Goal: Information Seeking & Learning: Learn about a topic

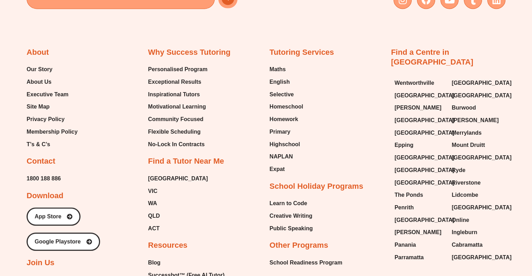
scroll to position [1710, 0]
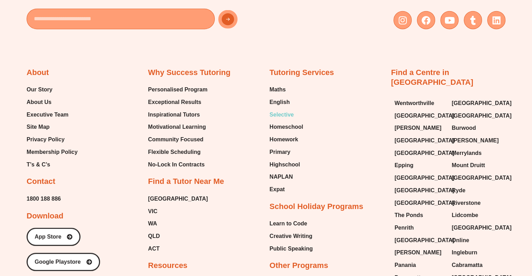
click at [285, 112] on span "Selective" at bounding box center [282, 115] width 24 height 10
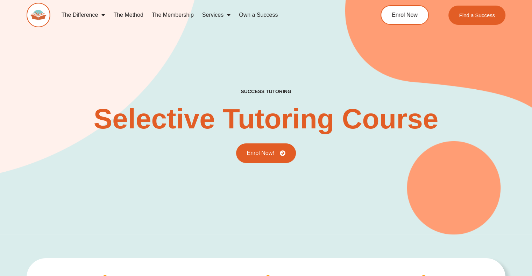
click at [197, 173] on div "success tutoring Selective Tutoring Course Enrol Now!" at bounding box center [266, 104] width 479 height 261
click at [315, 215] on div "success tutoring Selective Tutoring Course Enrol Now!" at bounding box center [266, 104] width 479 height 261
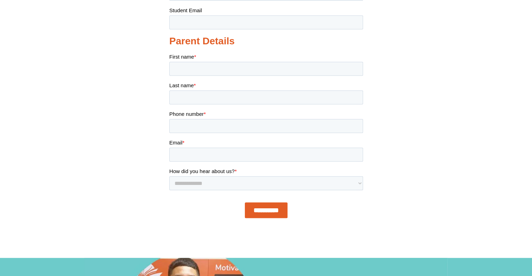
scroll to position [385, 0]
